Goal: Task Accomplishment & Management: Use online tool/utility

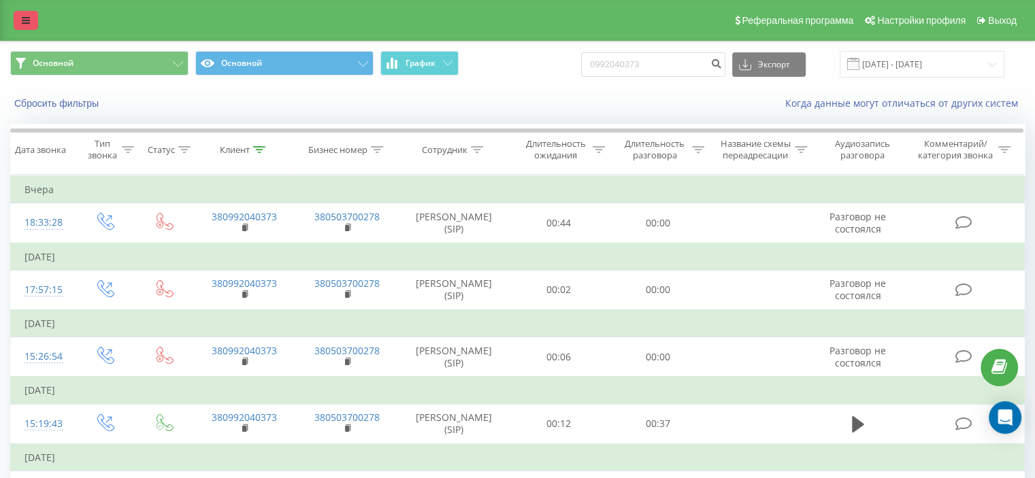
click at [27, 22] on icon at bounding box center [26, 21] width 8 height 10
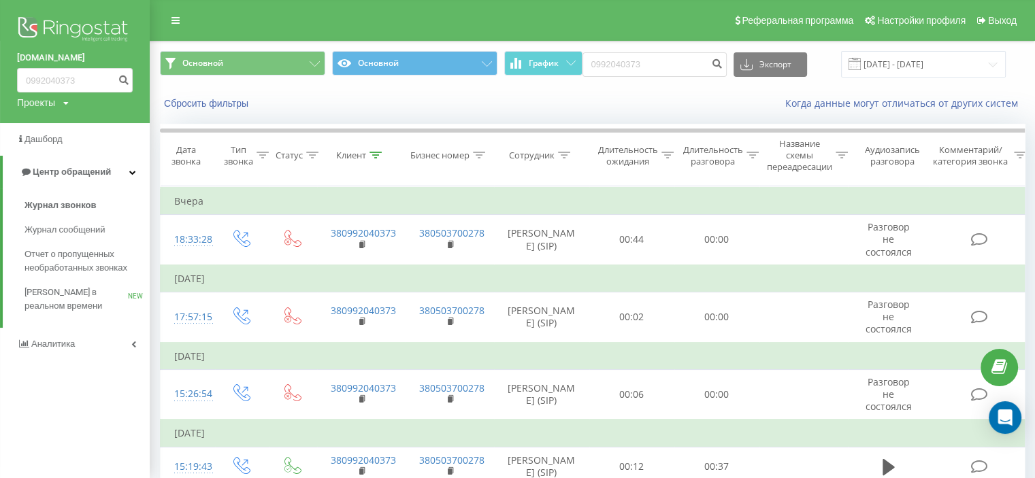
click at [82, 35] on img at bounding box center [75, 31] width 116 height 34
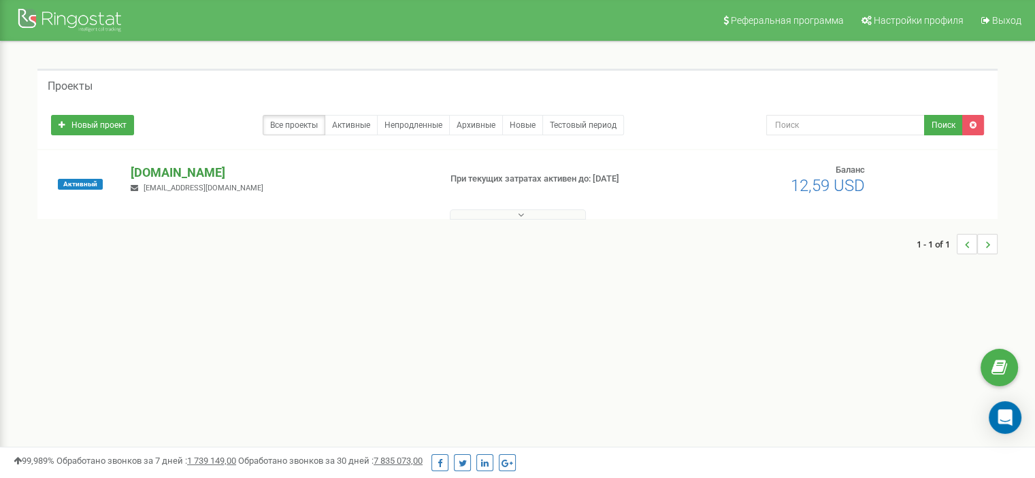
click at [186, 169] on p "[DOMAIN_NAME]" at bounding box center [279, 173] width 297 height 18
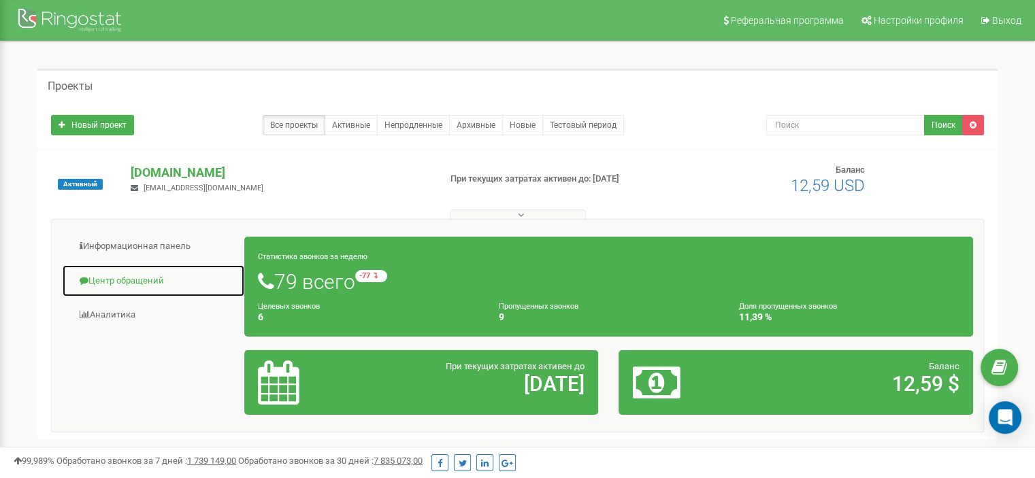
click at [140, 283] on link "Центр обращений" at bounding box center [153, 281] width 183 height 33
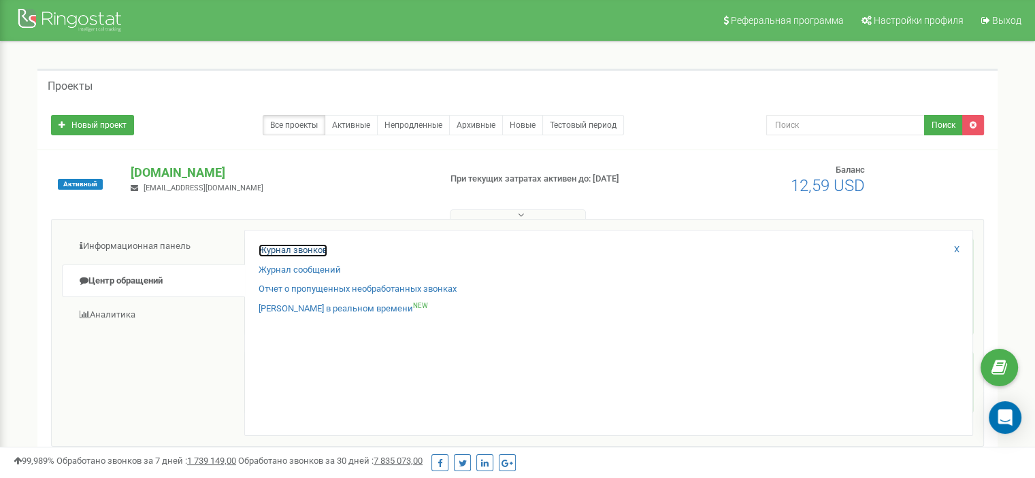
click at [311, 248] on link "Журнал звонков" at bounding box center [293, 250] width 69 height 13
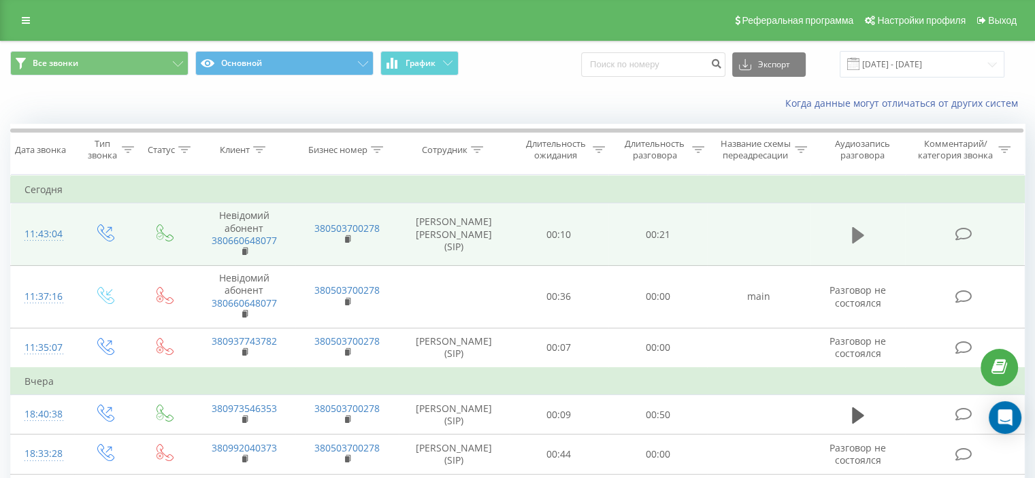
click at [852, 237] on icon at bounding box center [858, 235] width 12 height 16
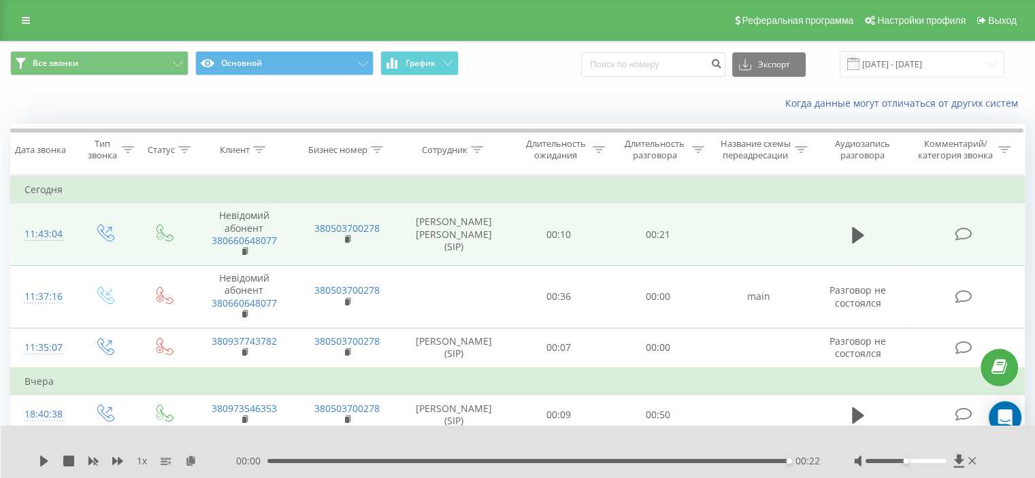
click at [270, 460] on div "00:22" at bounding box center [527, 461] width 521 height 4
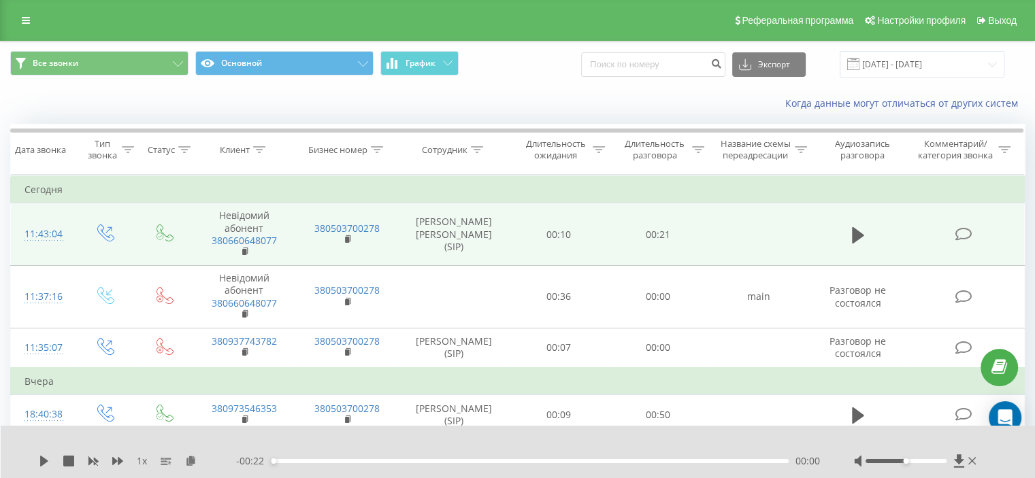
click at [33, 464] on div "1 x - 00:22 00:00 00:00" at bounding box center [518, 452] width 1035 height 52
click at [42, 462] on icon at bounding box center [44, 461] width 8 height 11
